Goal: Transaction & Acquisition: Purchase product/service

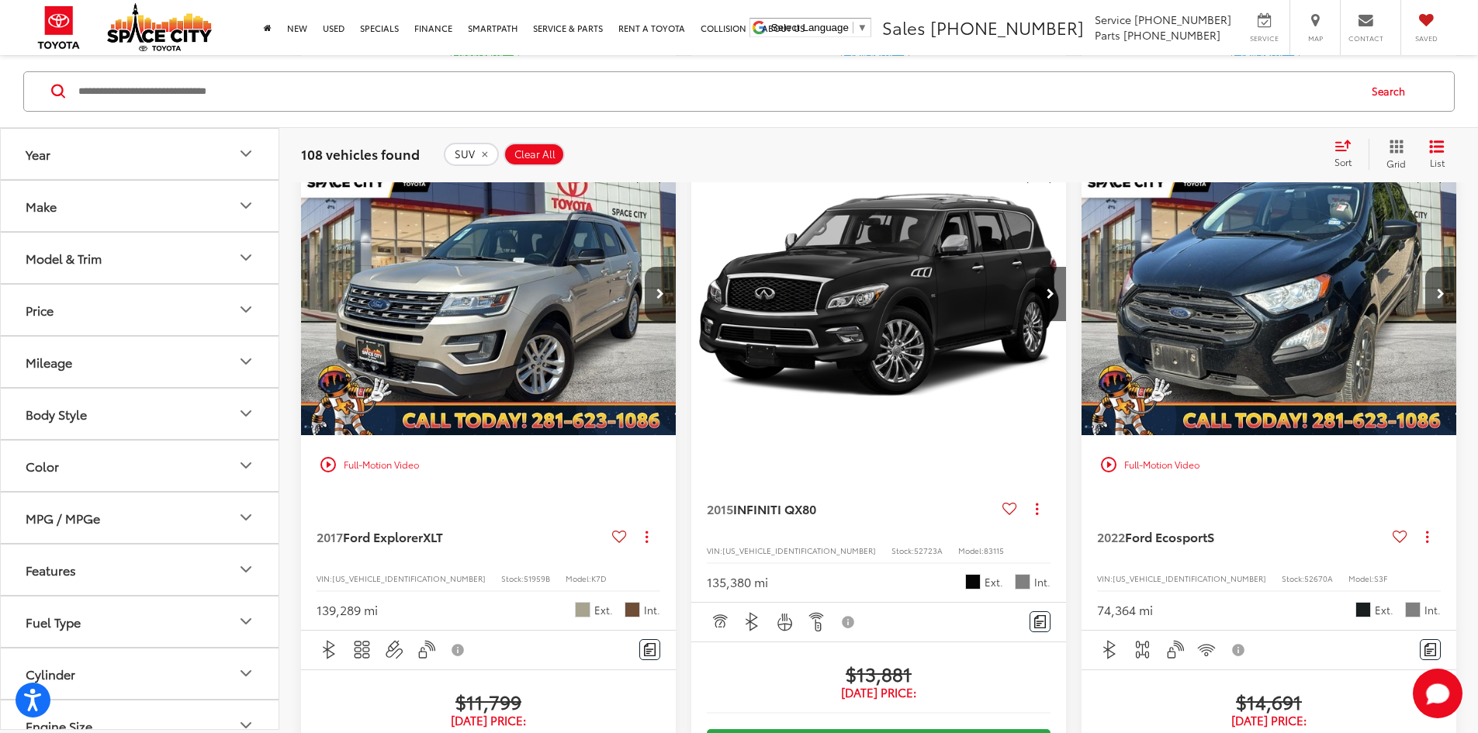
scroll to position [530, 0]
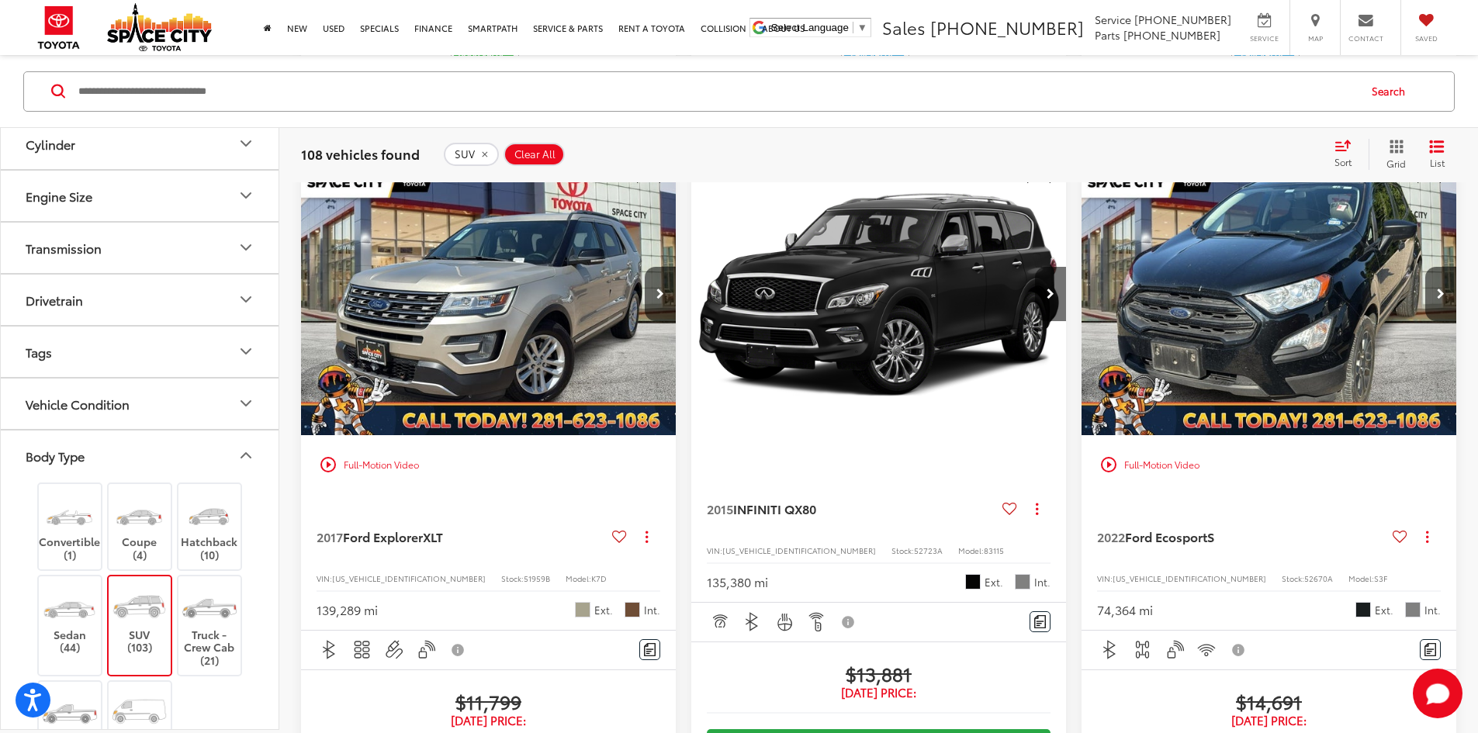
click at [213, 101] on input "Search by Make, Model, or Keyword" at bounding box center [717, 90] width 1280 height 37
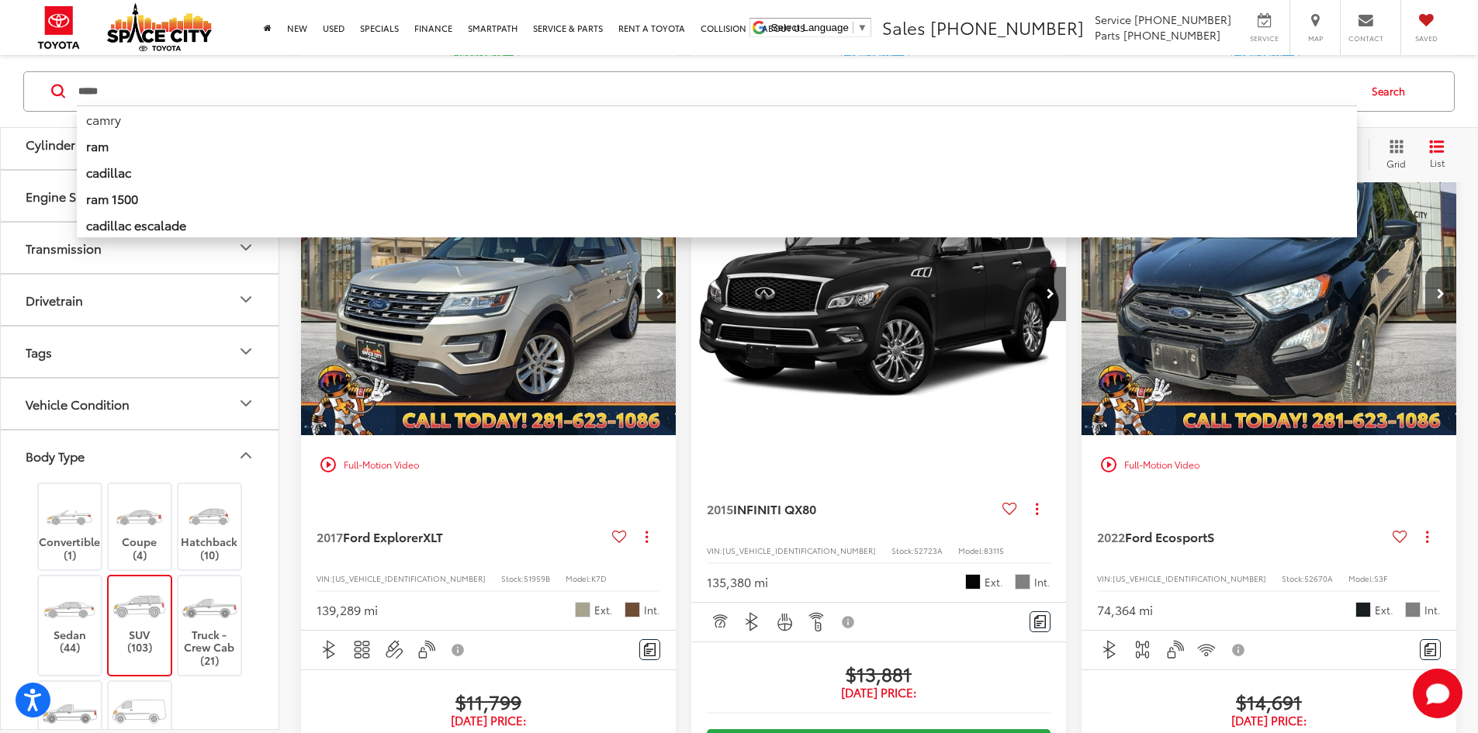
type input "*****"
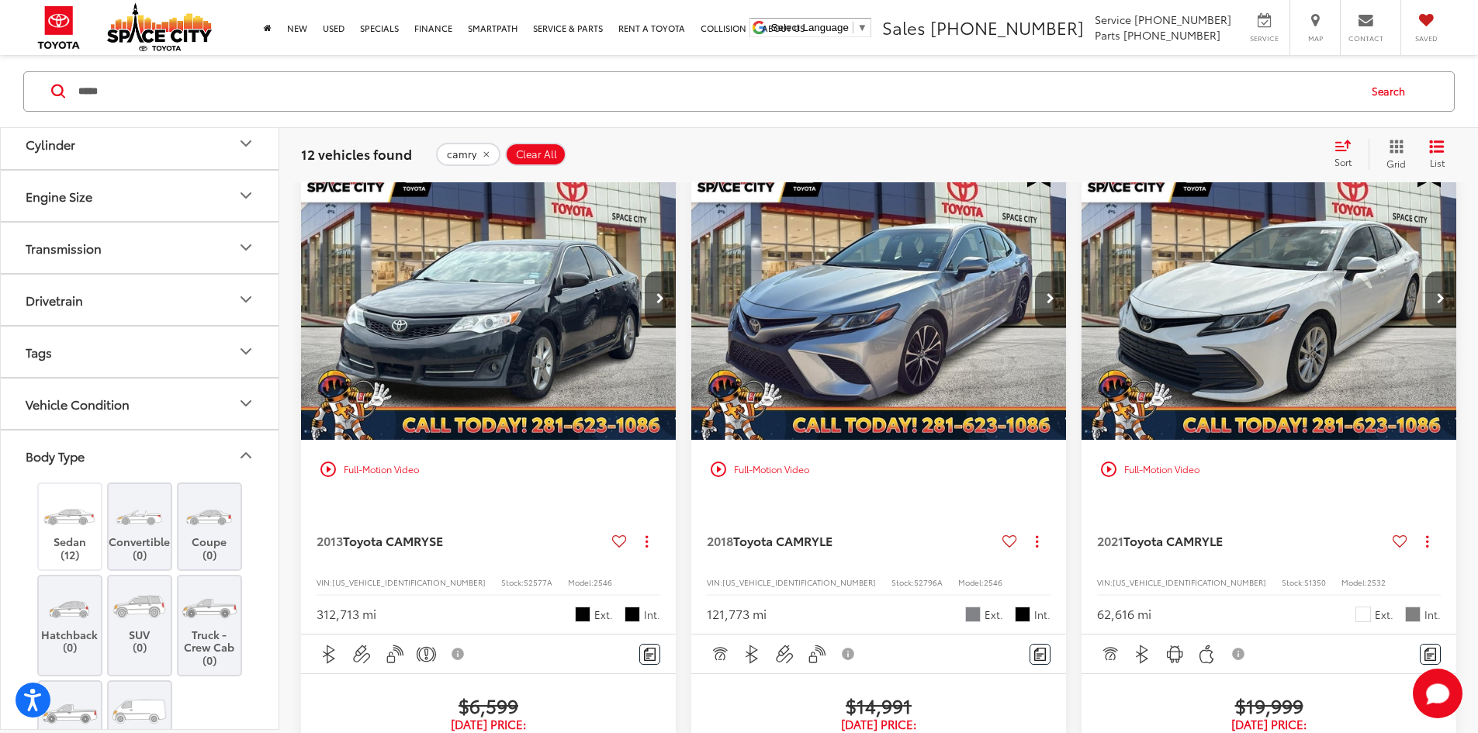
scroll to position [200, 0]
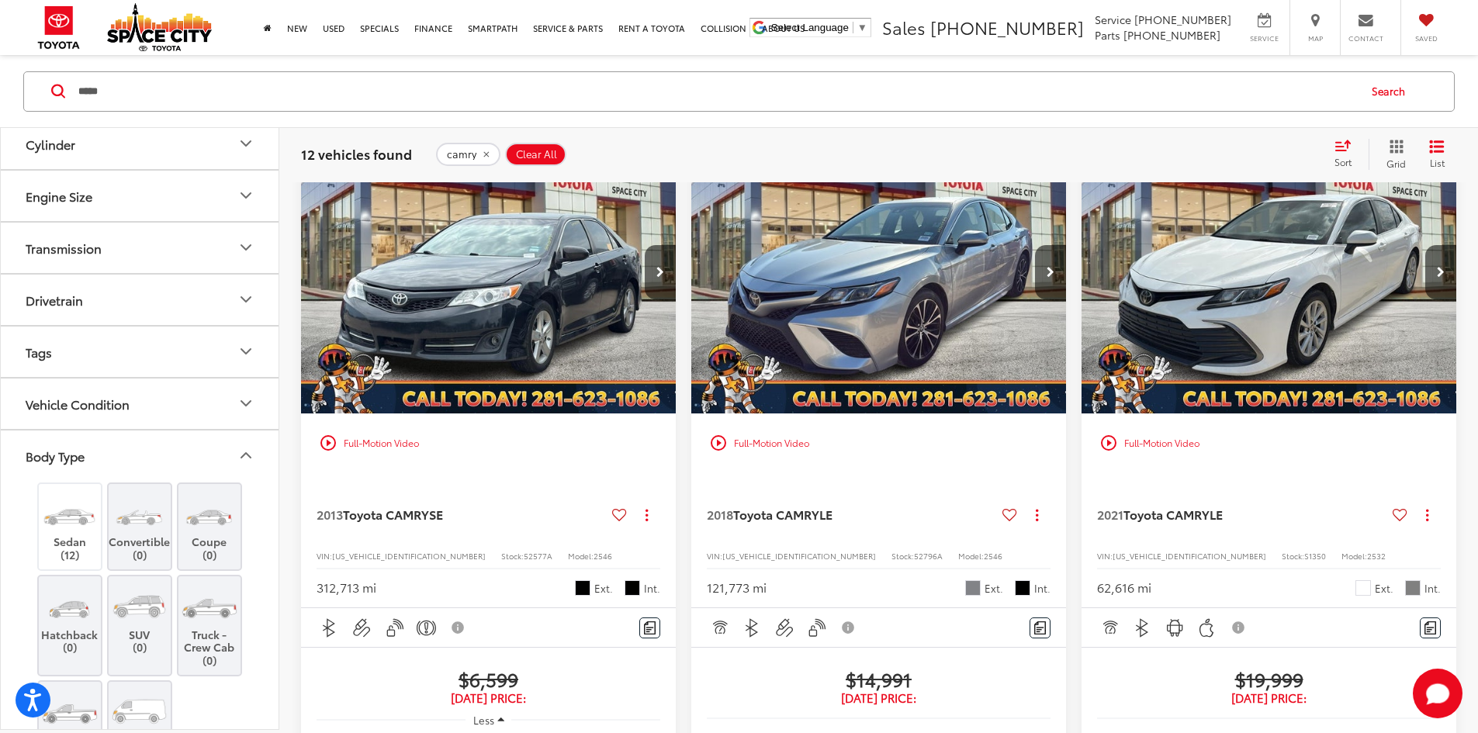
click at [524, 550] on span "52577A" at bounding box center [538, 556] width 29 height 12
copy span "52577A"
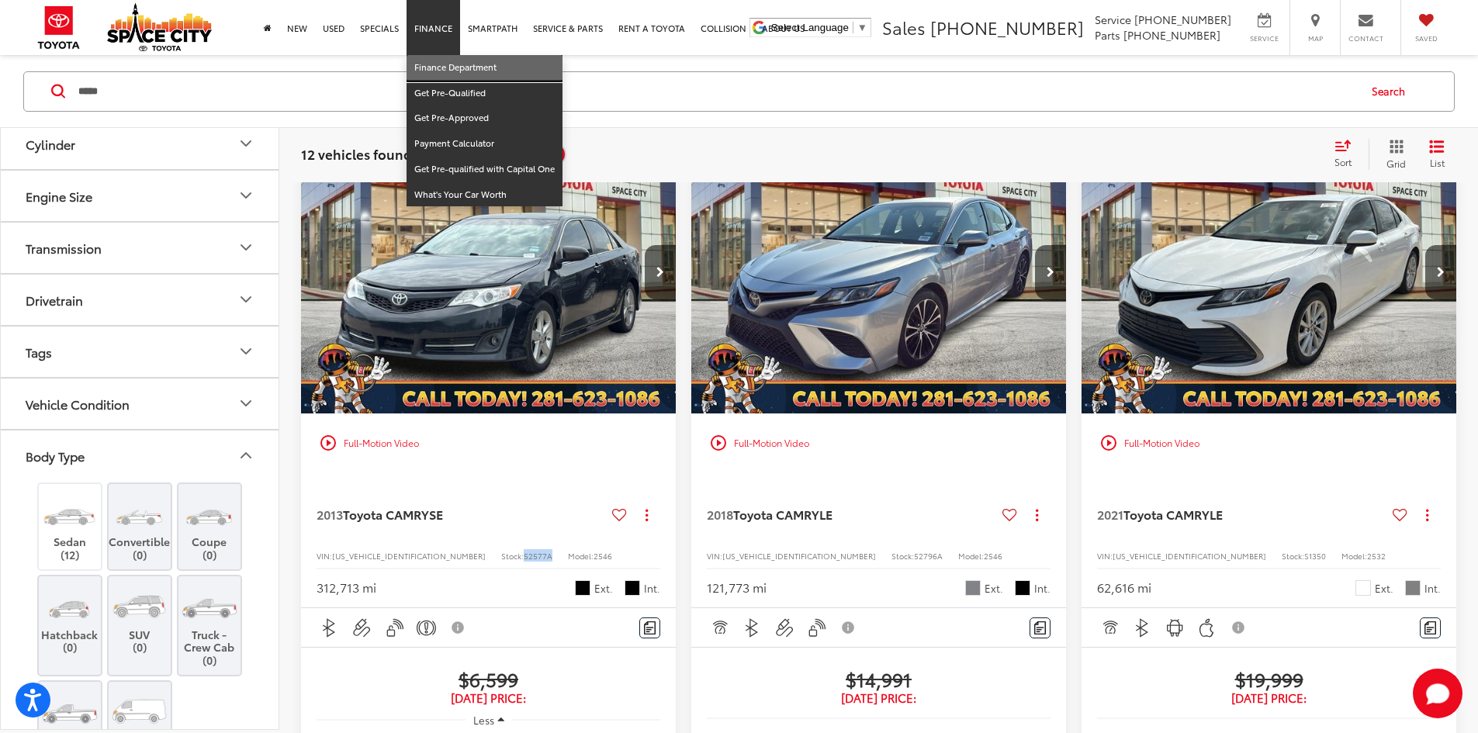
click at [435, 62] on link "Finance Department" at bounding box center [484, 68] width 156 height 26
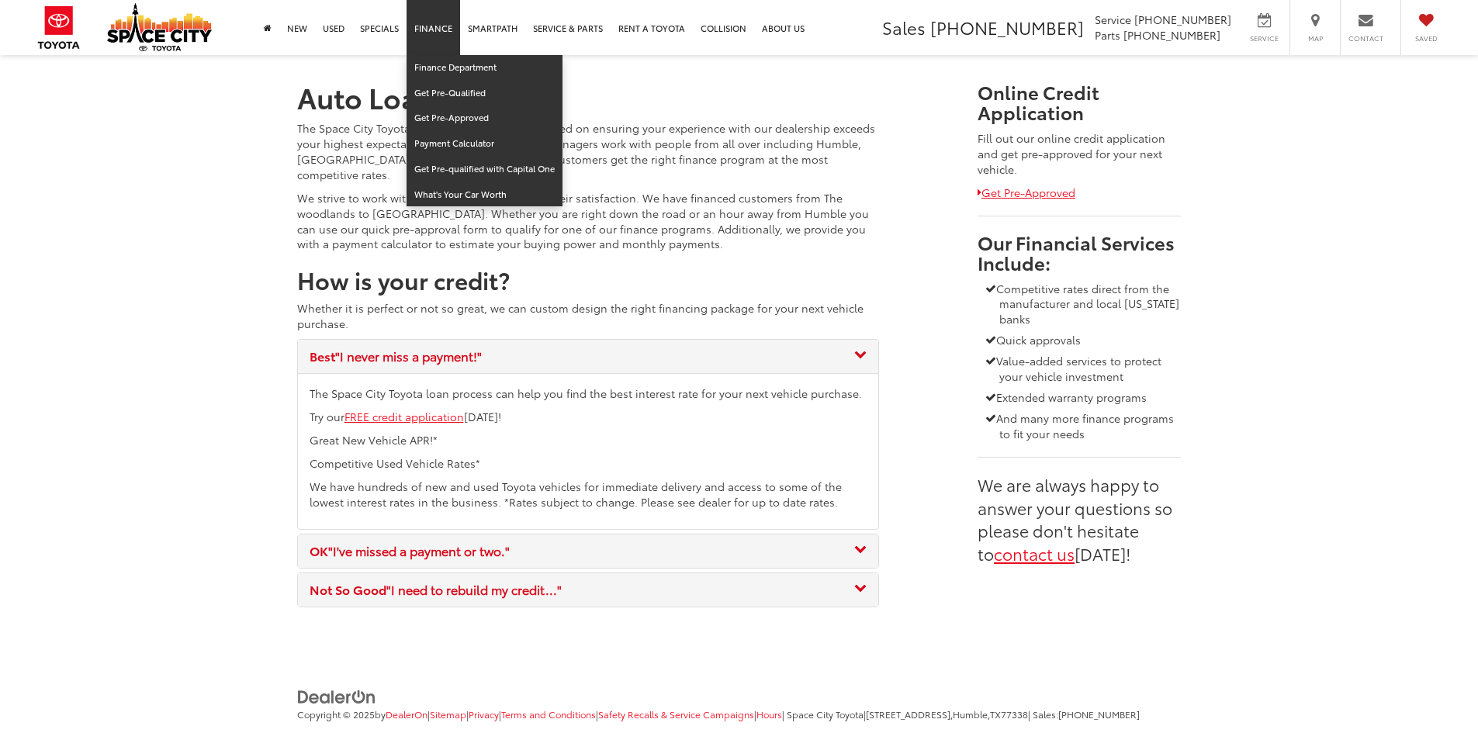
click at [430, 32] on link "Finance" at bounding box center [433, 27] width 54 height 55
click at [432, 49] on link "Finance" at bounding box center [433, 27] width 54 height 55
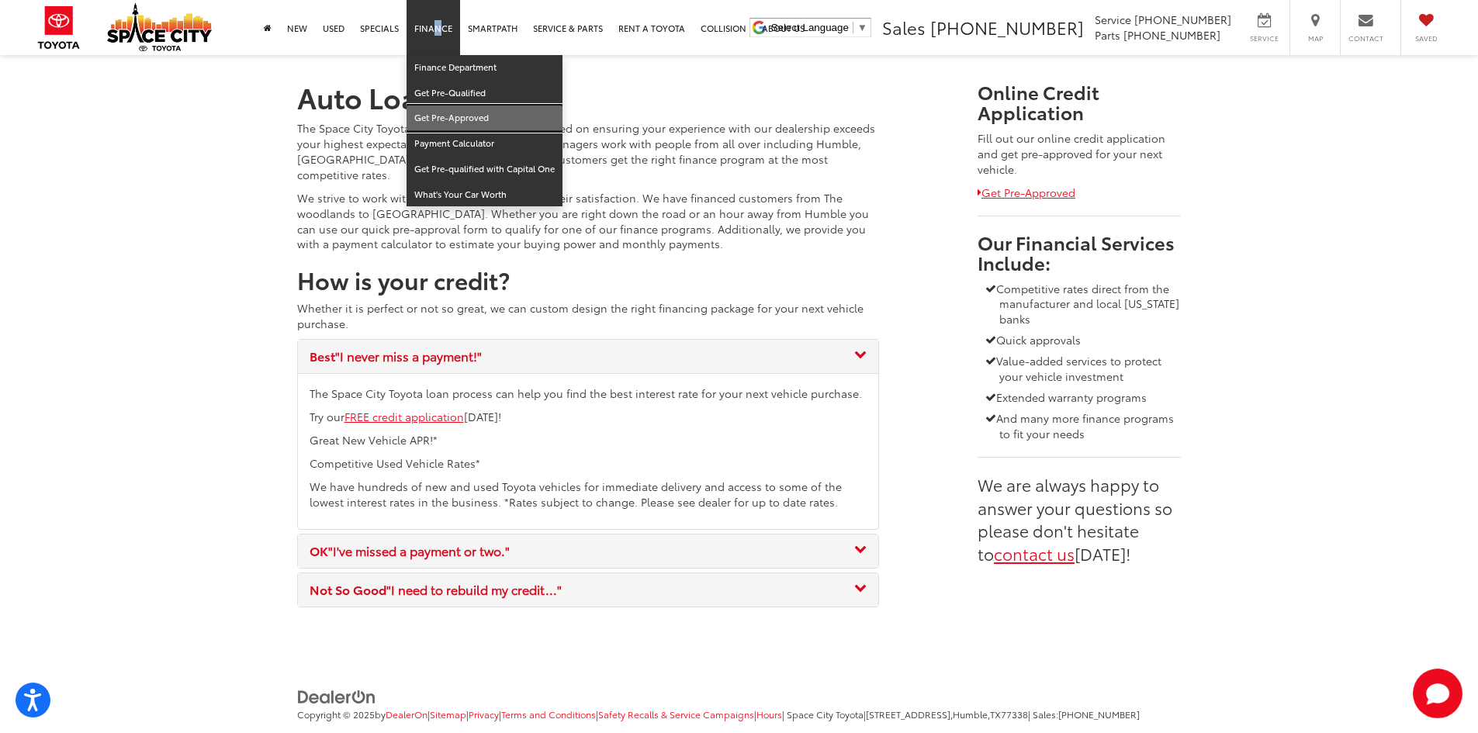
click at [434, 116] on link "Get Pre-Approved" at bounding box center [484, 118] width 156 height 26
